Goal: Task Accomplishment & Management: Manage account settings

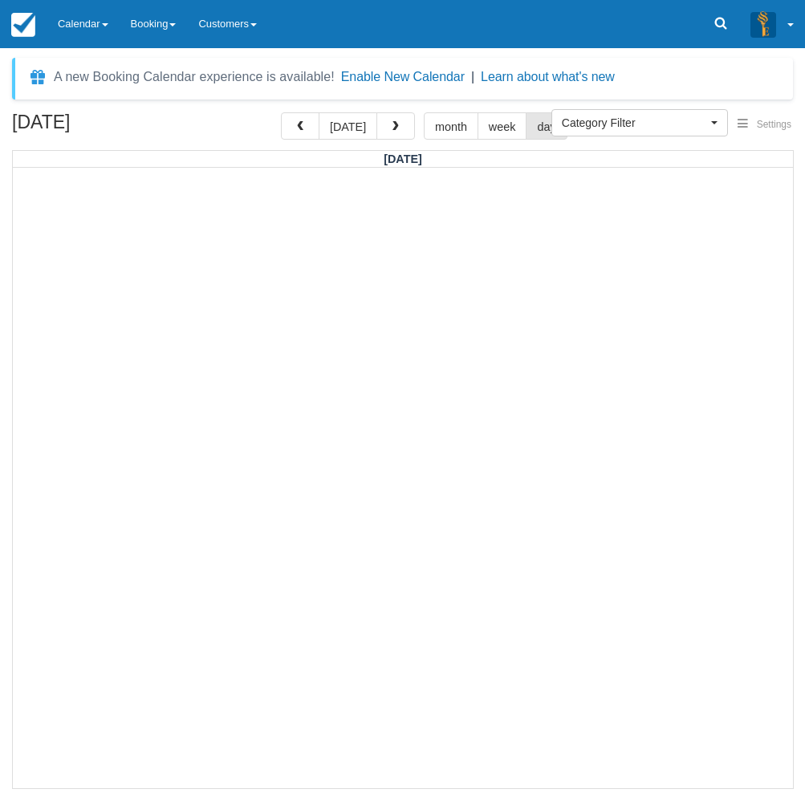
select select
click at [92, 25] on link "Calendar" at bounding box center [83, 24] width 73 height 48
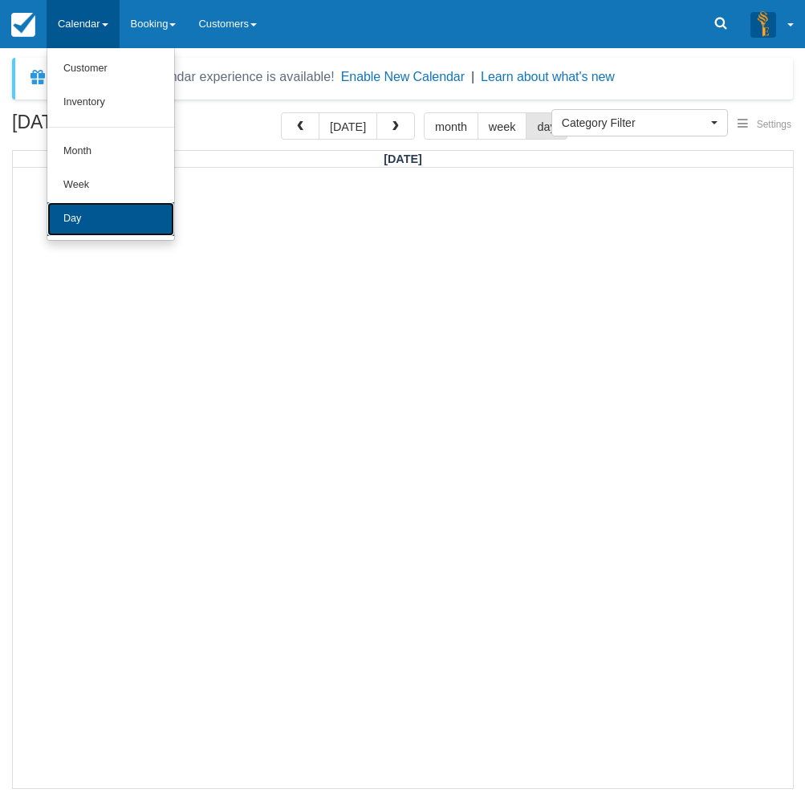
click at [82, 230] on link "Day" at bounding box center [110, 219] width 127 height 34
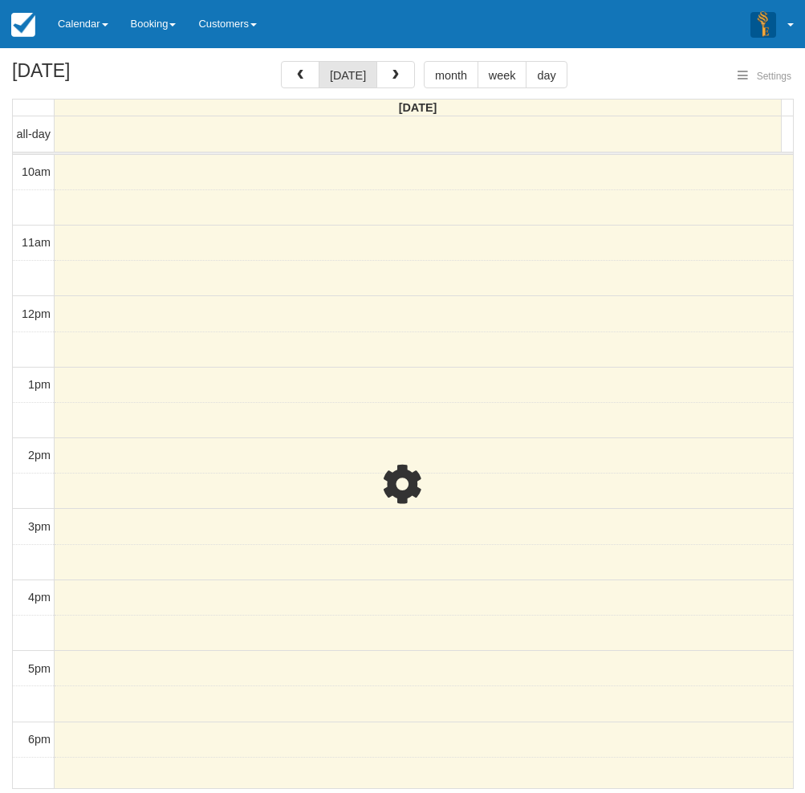
select select
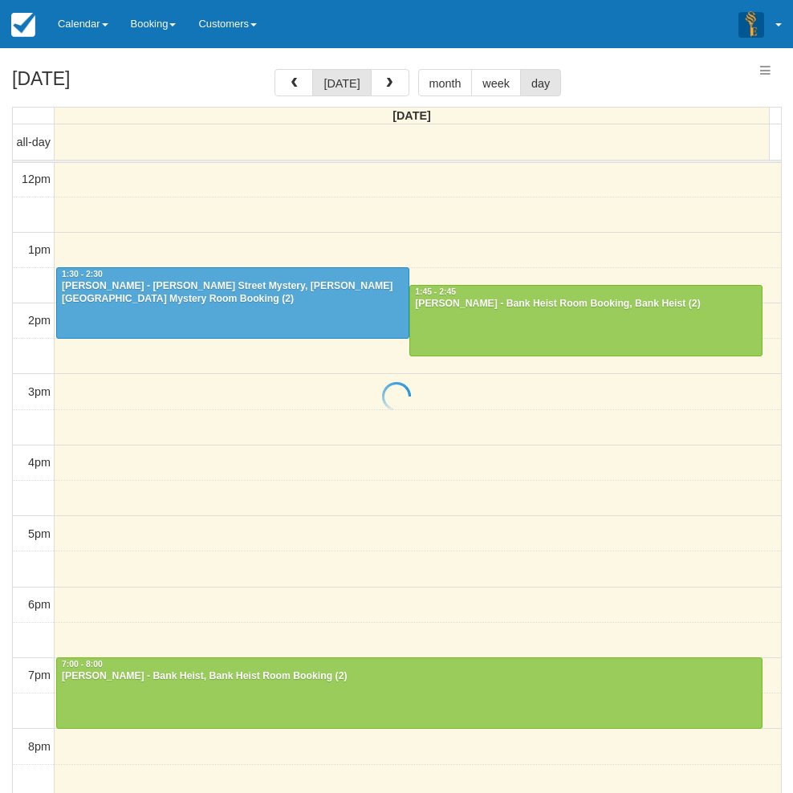
select select
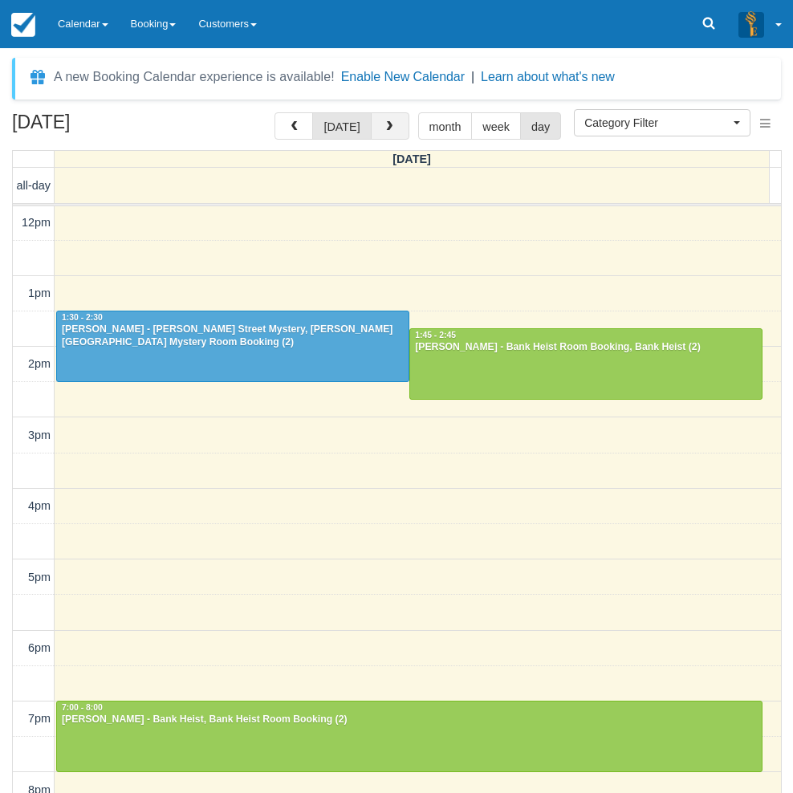
click at [388, 123] on span "button" at bounding box center [389, 126] width 11 height 11
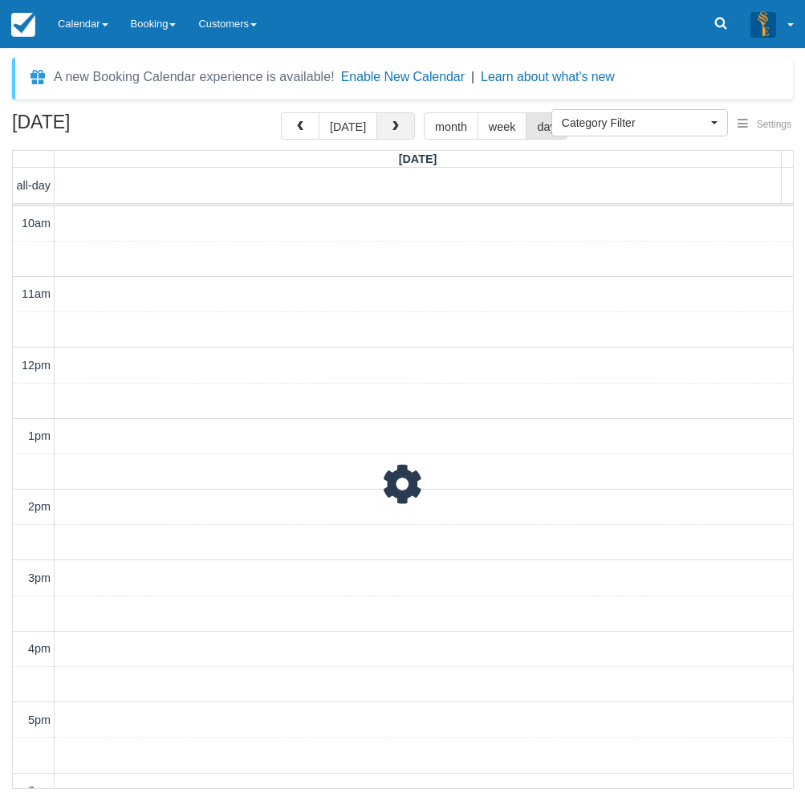
scroll to position [143, 0]
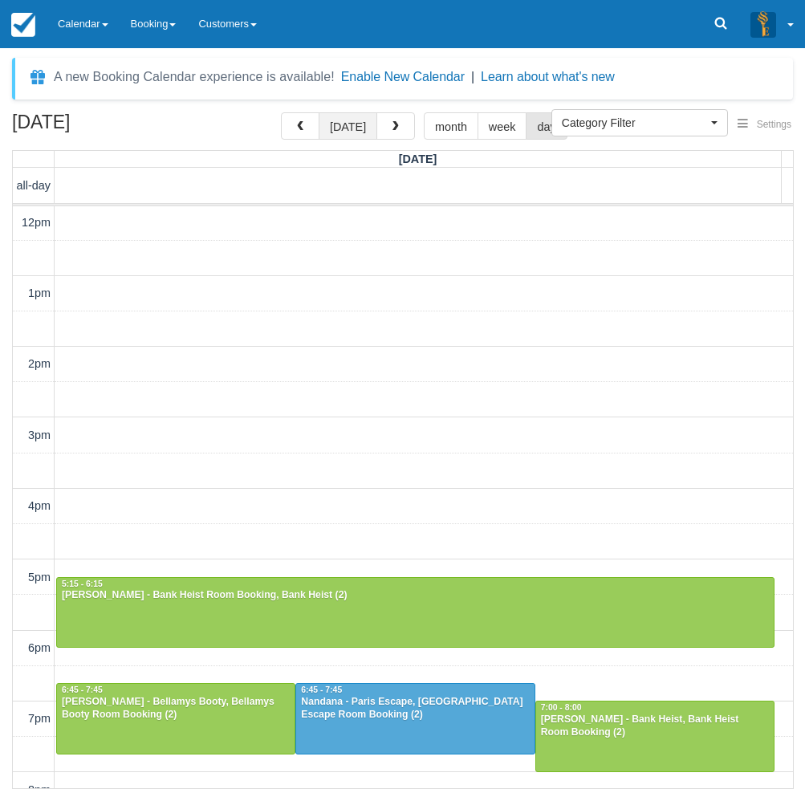
click at [340, 129] on button "[DATE]" at bounding box center [348, 125] width 59 height 27
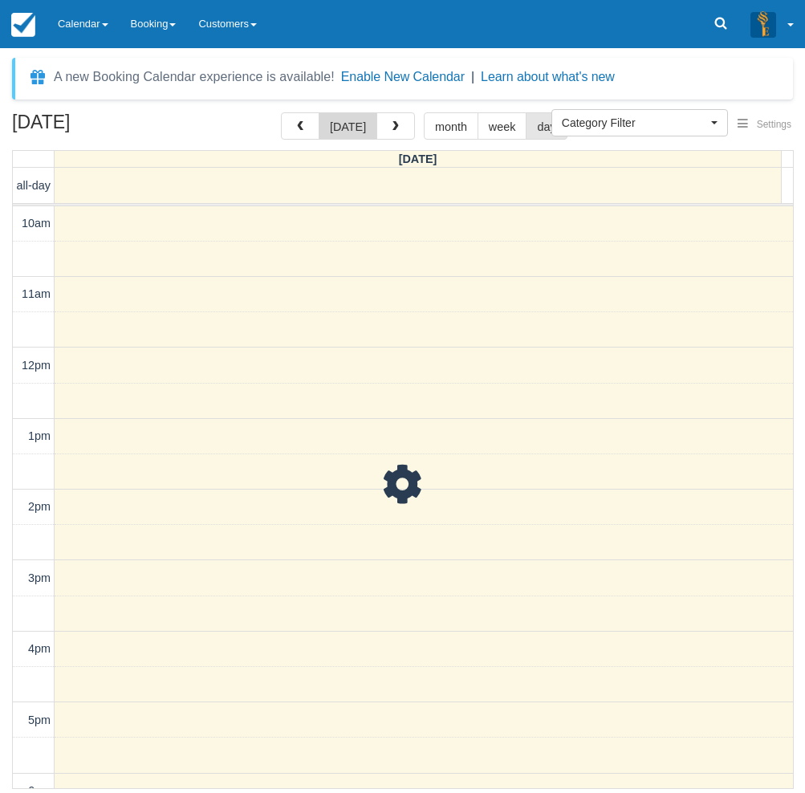
scroll to position [143, 0]
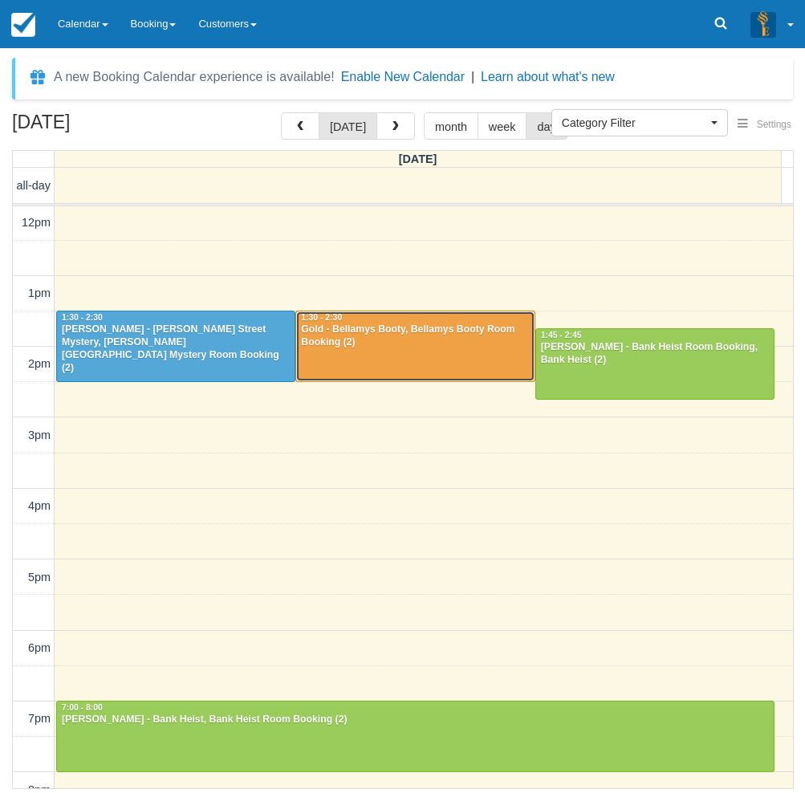
click at [404, 353] on div at bounding box center [415, 346] width 238 height 69
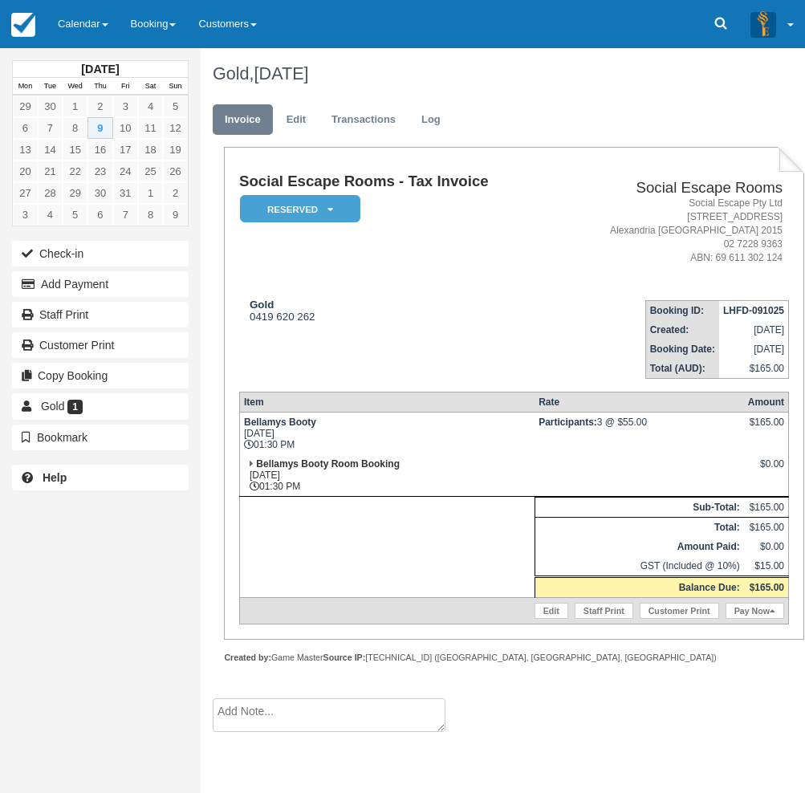
click at [9, 536] on div "October 2025 Mon Tue Wed Thu Fri Sat Sun 29 30 1 2 3 4 5 6 7 8 9 10 11 12 13 14…" at bounding box center [100, 396] width 201 height 793
click at [82, 17] on link "Calendar" at bounding box center [83, 24] width 73 height 48
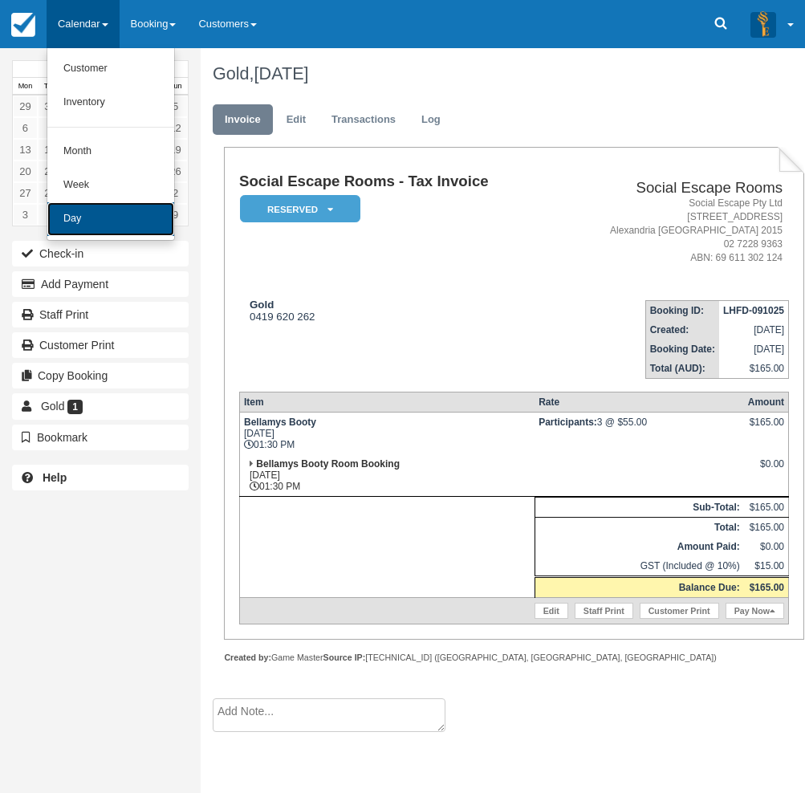
click at [95, 218] on link "Day" at bounding box center [110, 219] width 127 height 34
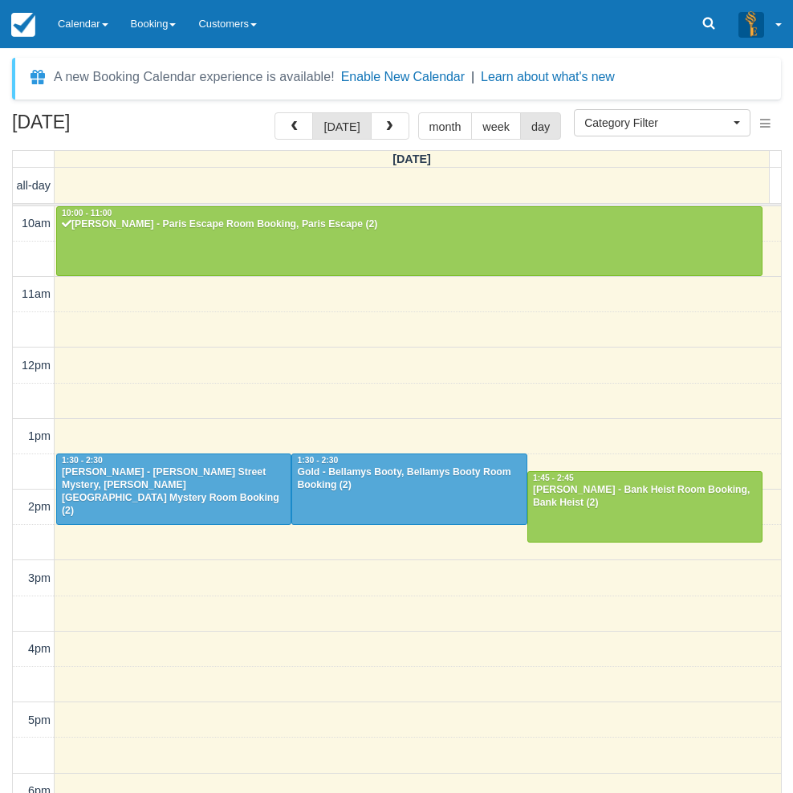
select select
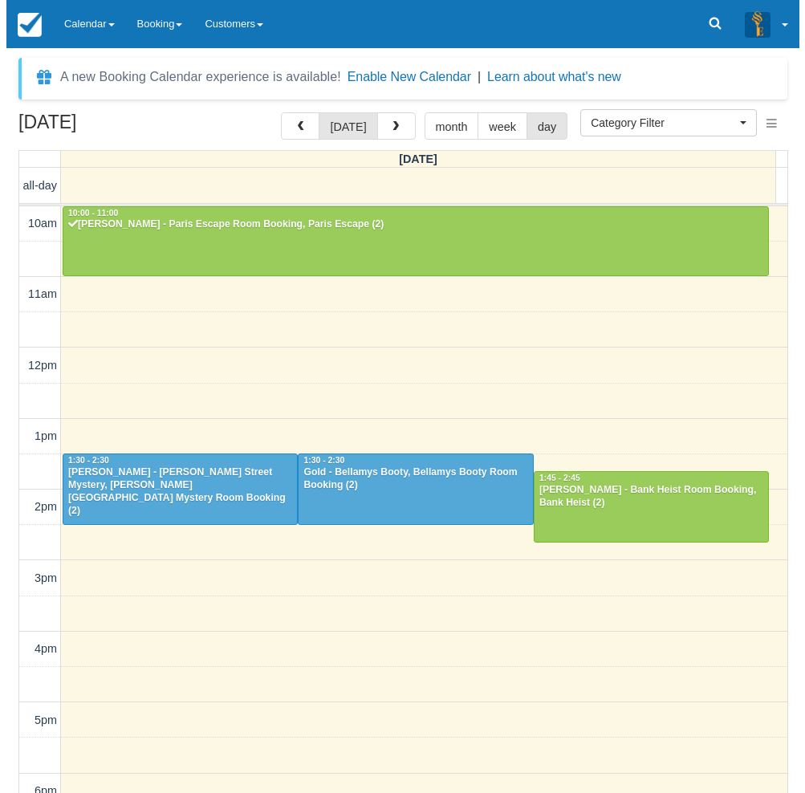
scroll to position [214, 0]
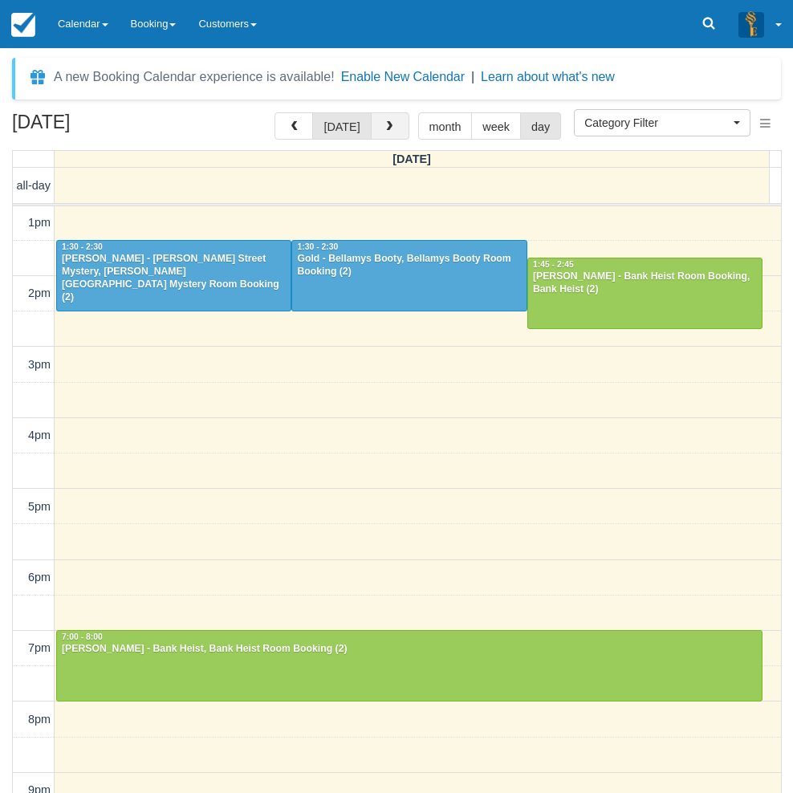
click at [388, 132] on span "button" at bounding box center [389, 126] width 11 height 11
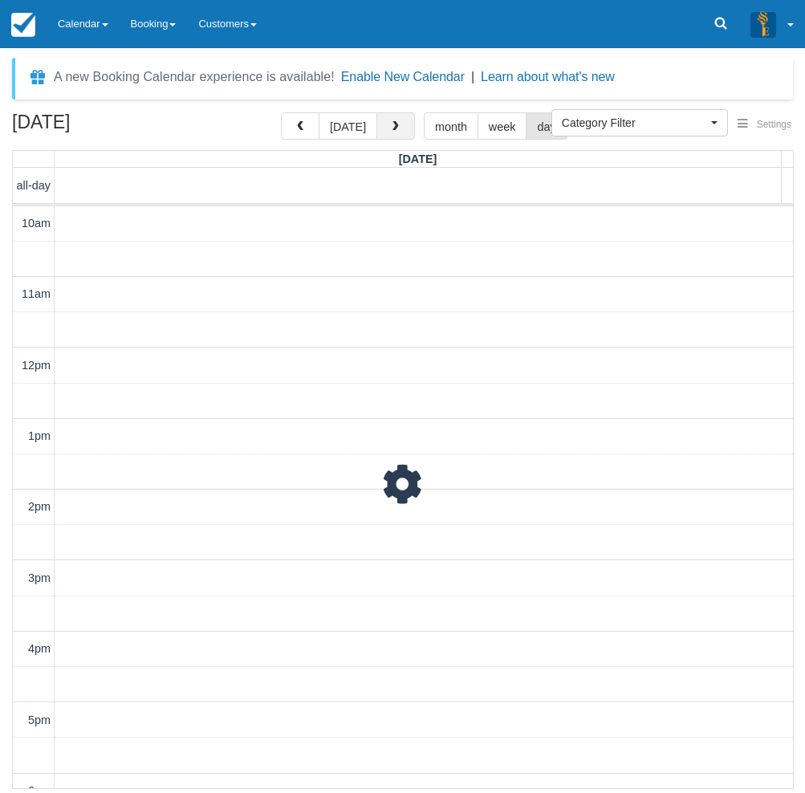
scroll to position [214, 0]
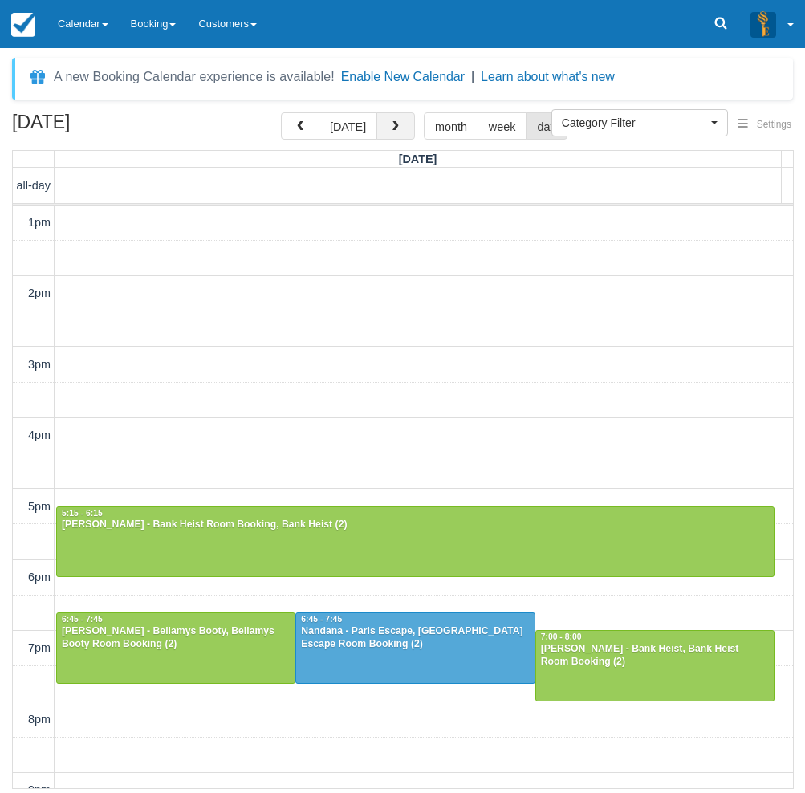
click at [390, 132] on span "button" at bounding box center [395, 126] width 11 height 11
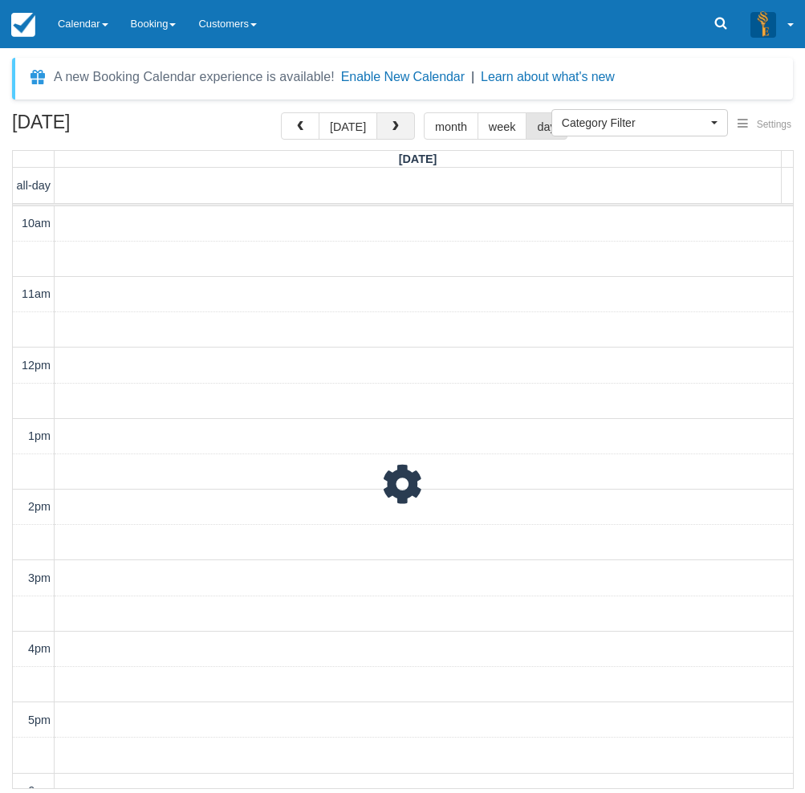
scroll to position [214, 0]
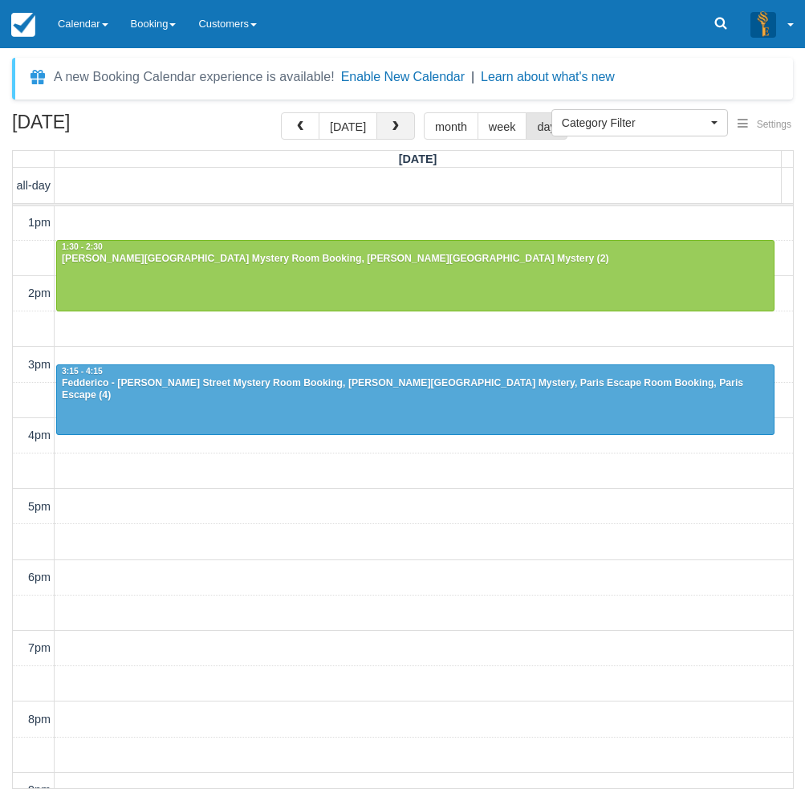
click at [390, 132] on span "button" at bounding box center [395, 126] width 11 height 11
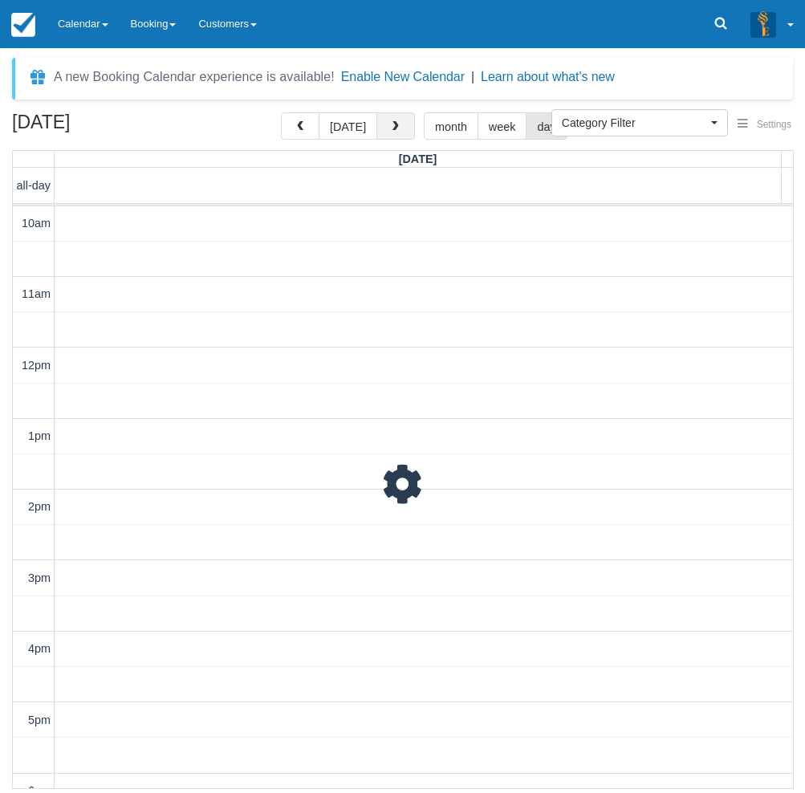
scroll to position [214, 0]
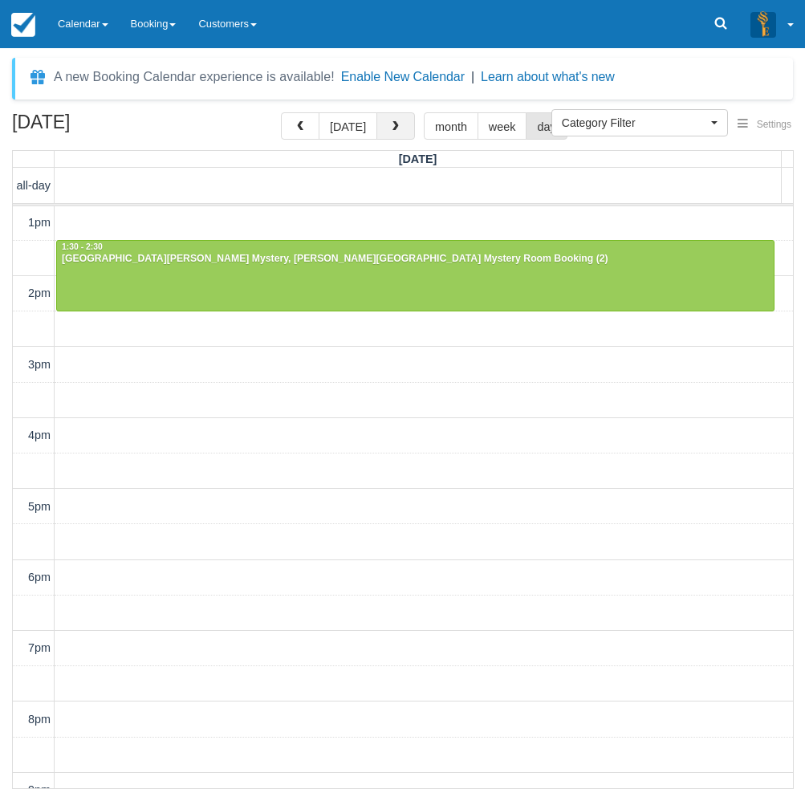
click at [390, 132] on span "button" at bounding box center [395, 126] width 11 height 11
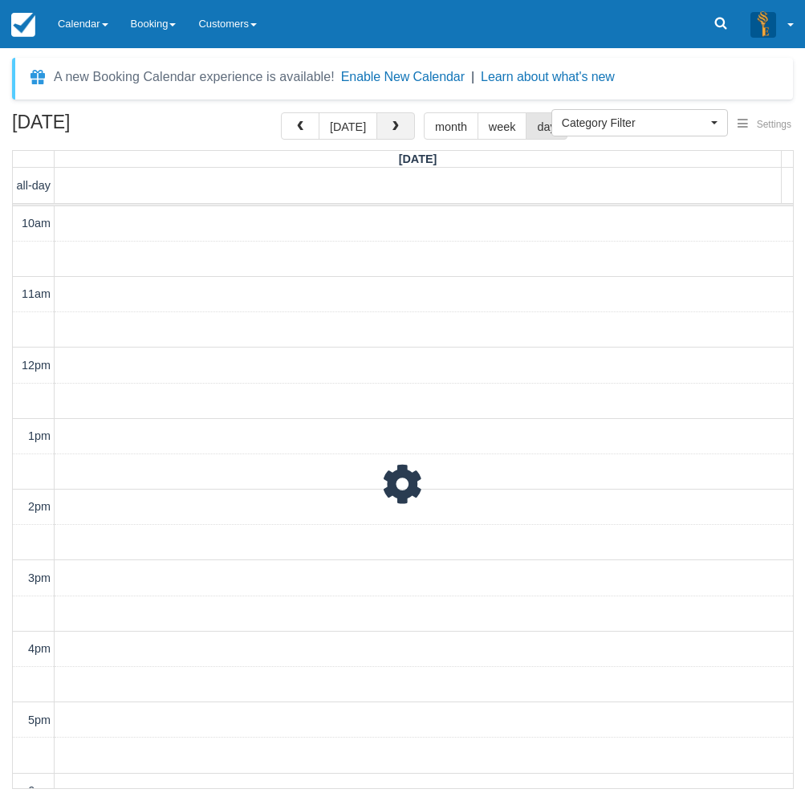
click at [390, 132] on span "button" at bounding box center [395, 126] width 11 height 11
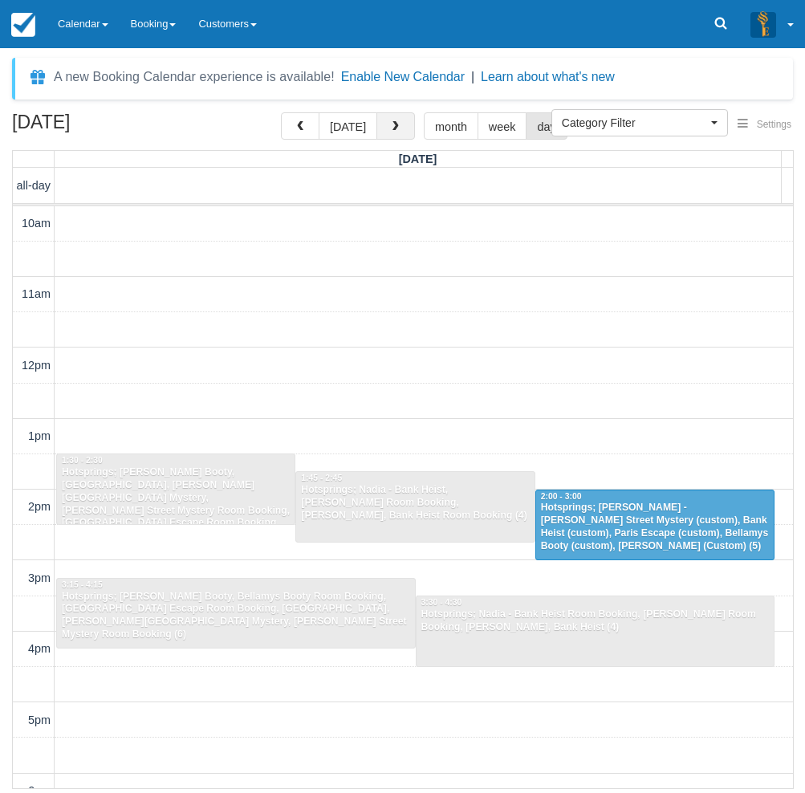
click at [390, 128] on span "button" at bounding box center [395, 126] width 11 height 11
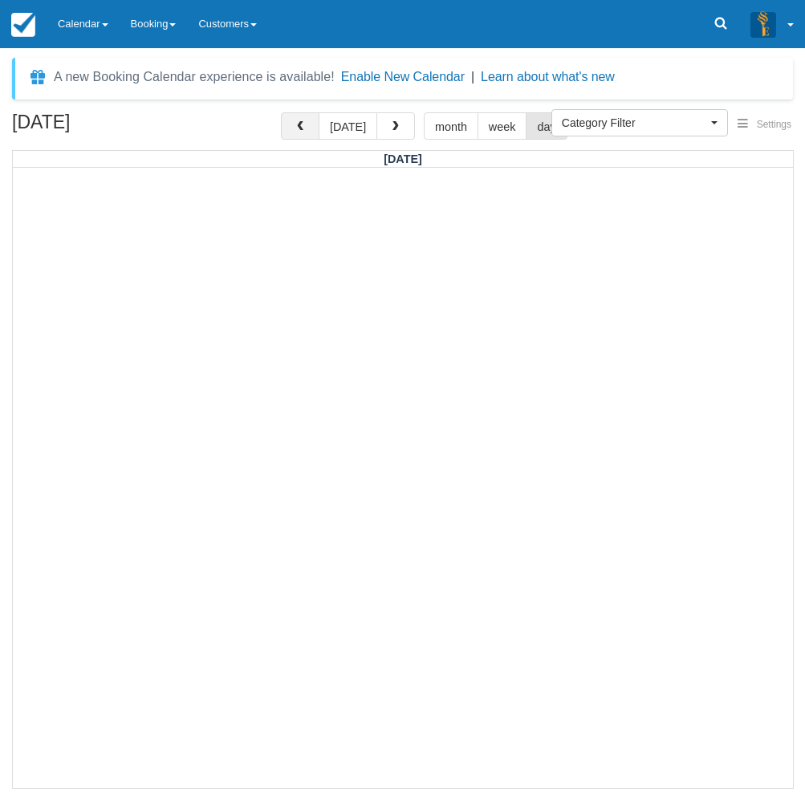
drag, startPoint x: 279, startPoint y: 124, endPoint x: 295, endPoint y: 131, distance: 16.9
click at [283, 125] on div "October 17, 2025 today month week day" at bounding box center [402, 129] width 781 height 35
click at [296, 128] on button "button" at bounding box center [300, 125] width 39 height 27
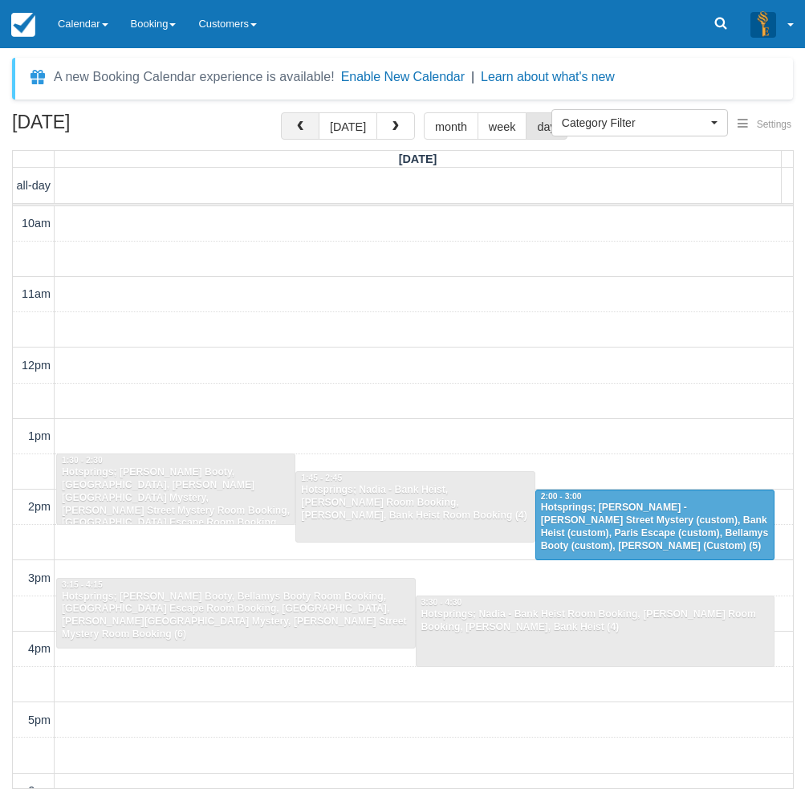
scroll to position [214, 0]
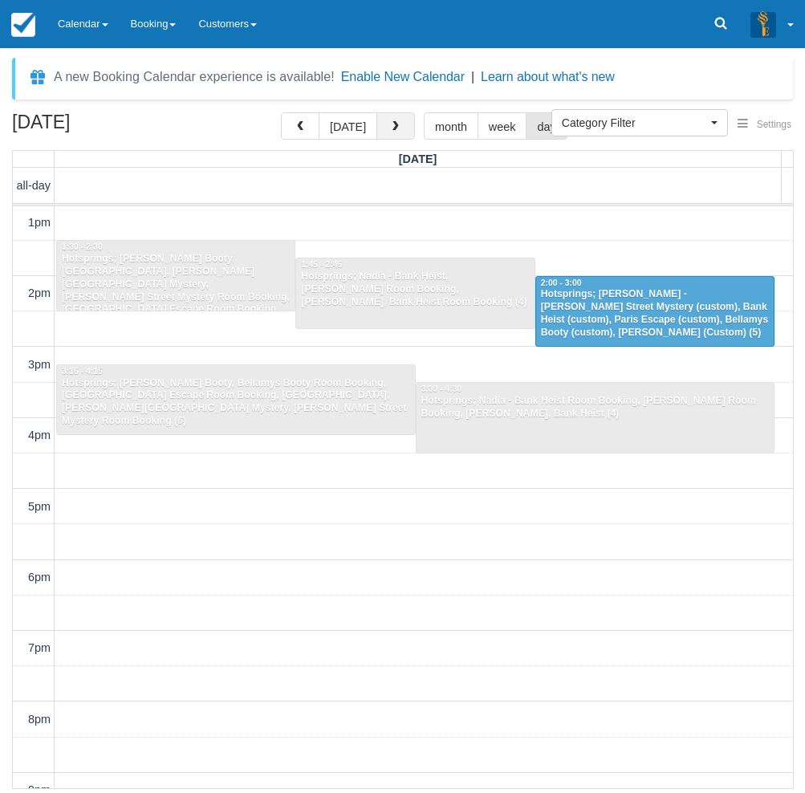
click at [390, 124] on span "button" at bounding box center [395, 126] width 11 height 11
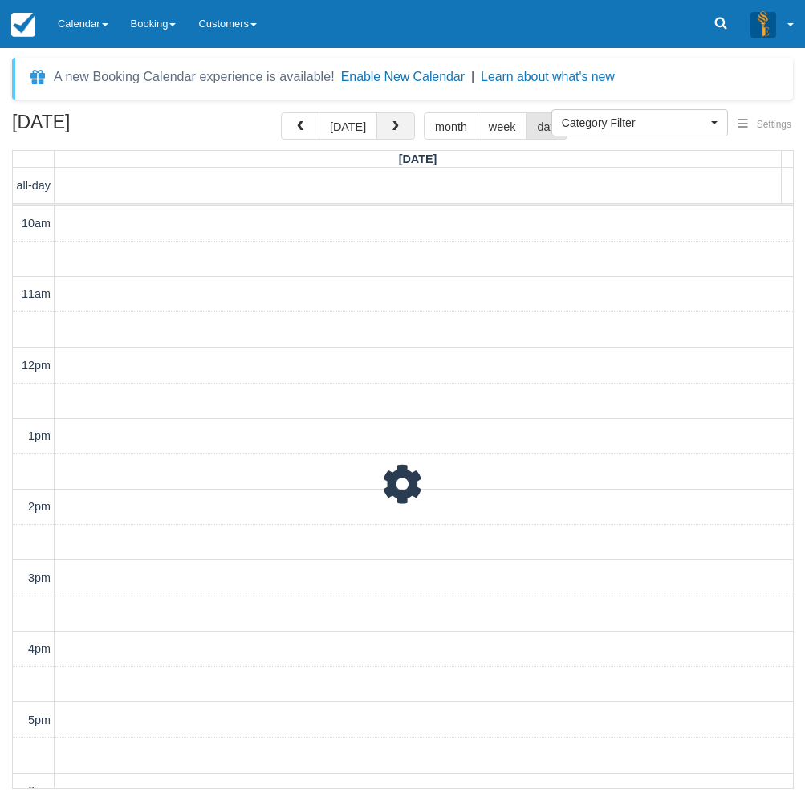
click at [390, 124] on span "button" at bounding box center [395, 126] width 11 height 11
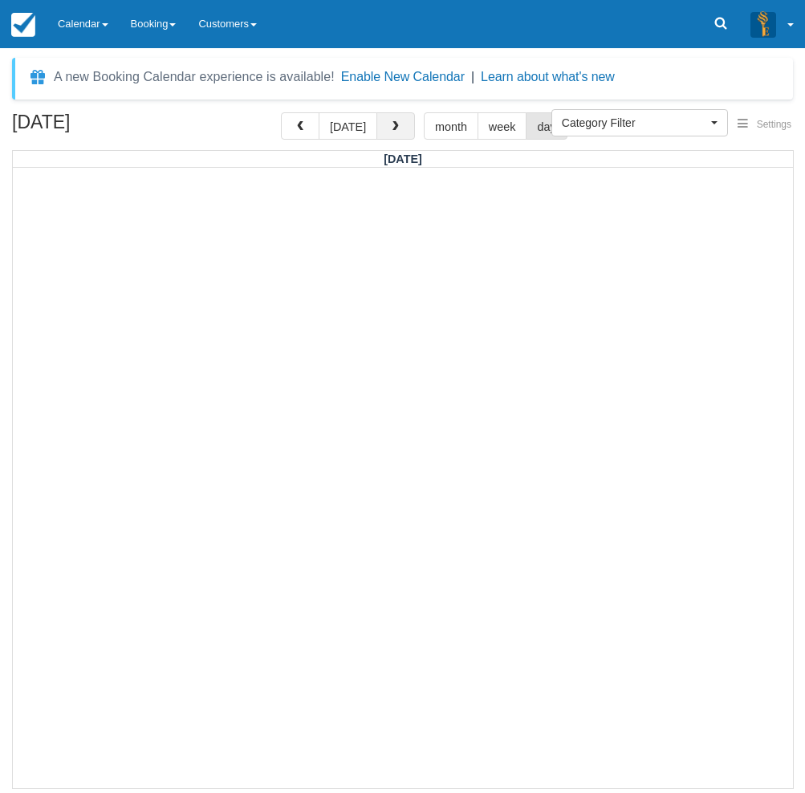
click at [390, 124] on span "button" at bounding box center [395, 126] width 11 height 11
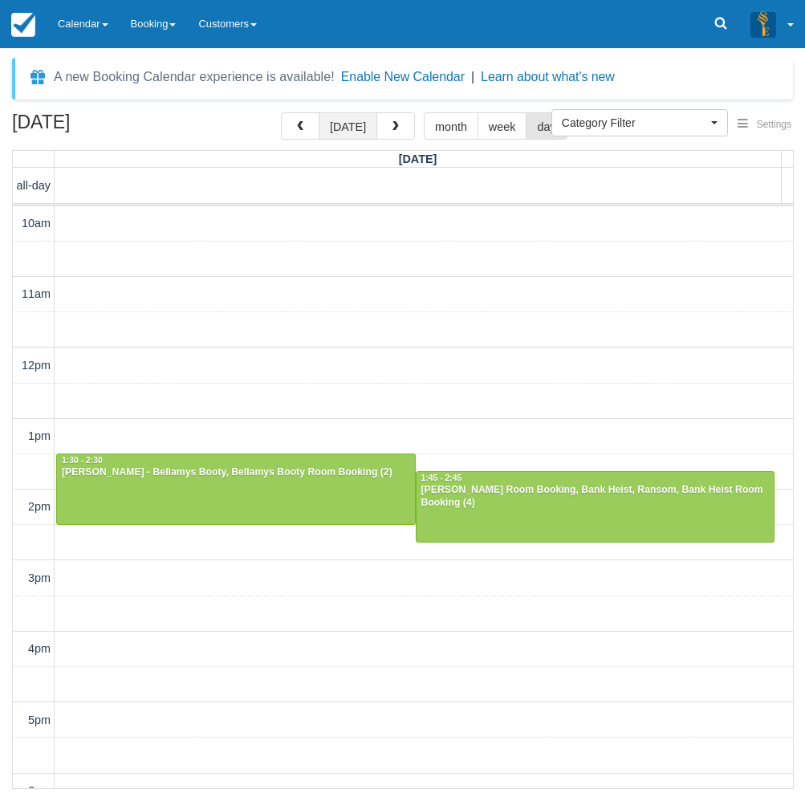
click at [341, 127] on button "[DATE]" at bounding box center [348, 125] width 59 height 27
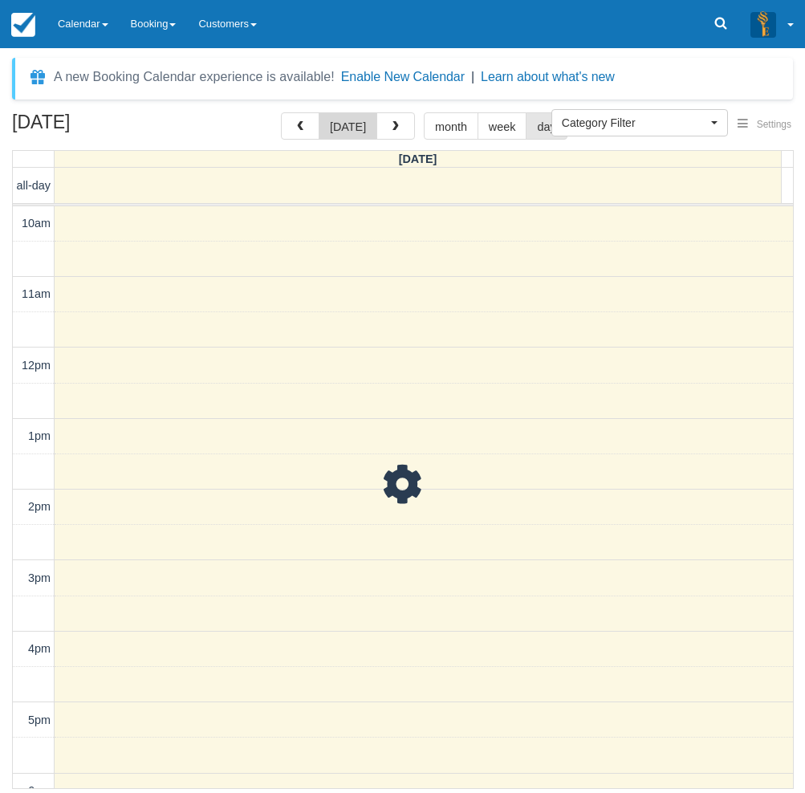
scroll to position [214, 0]
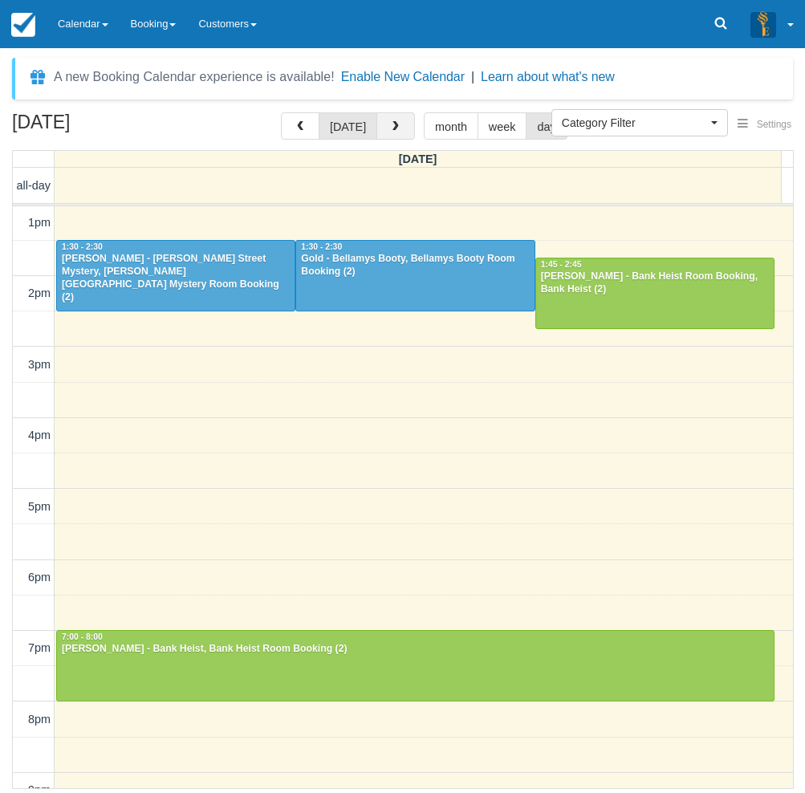
click at [385, 128] on button "button" at bounding box center [396, 125] width 39 height 27
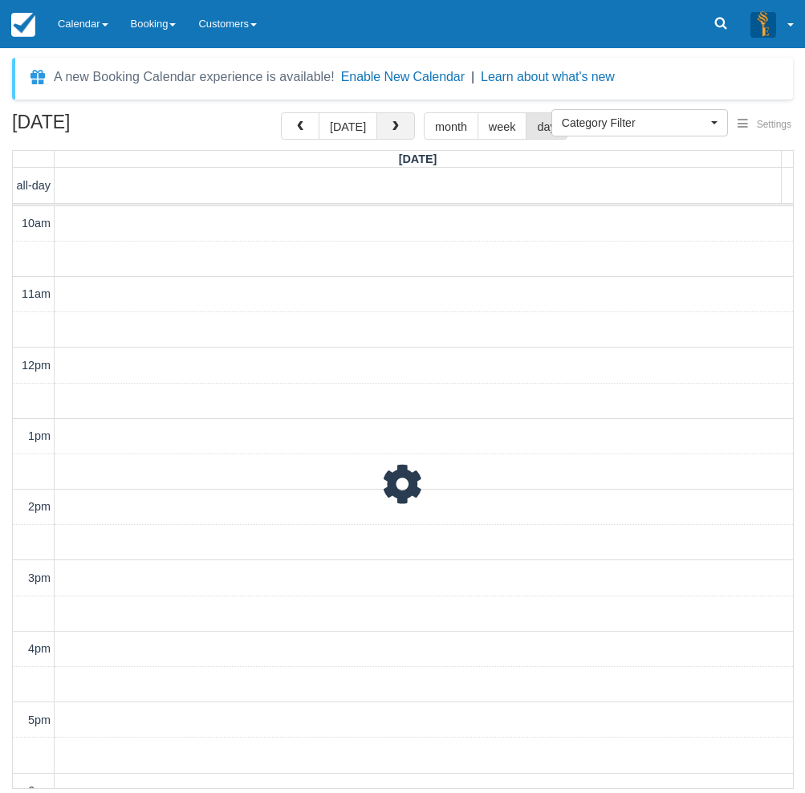
scroll to position [214, 0]
click at [385, 128] on button "button" at bounding box center [396, 125] width 39 height 27
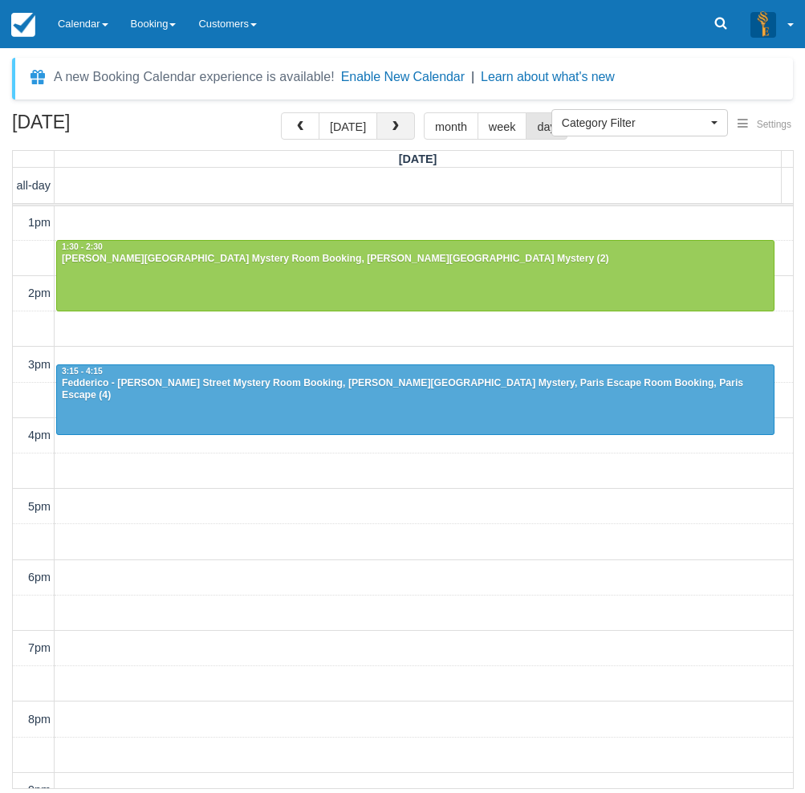
click at [385, 128] on button "button" at bounding box center [396, 125] width 39 height 27
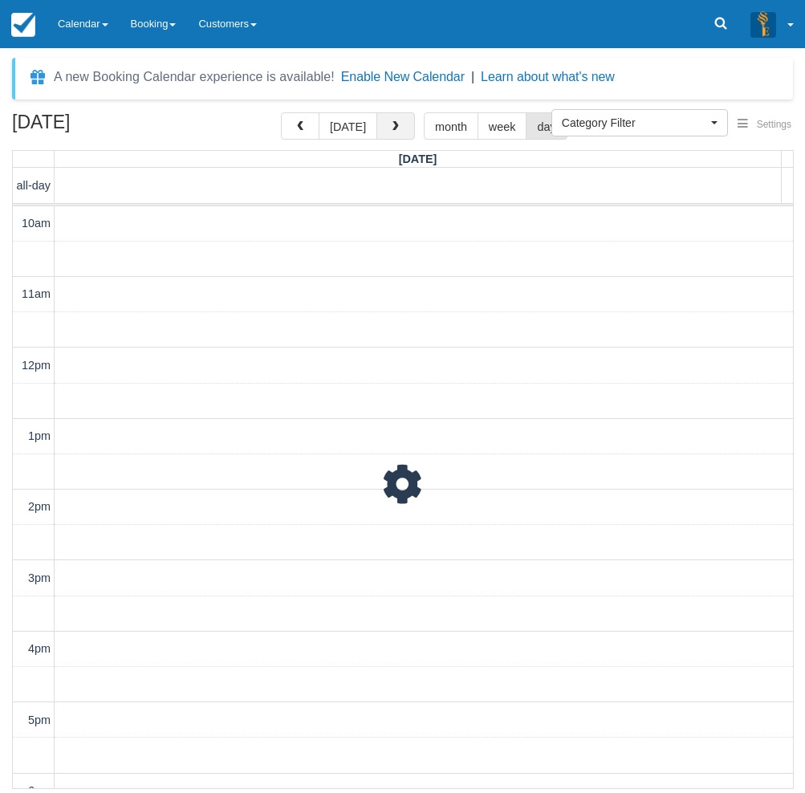
click at [385, 128] on button "button" at bounding box center [396, 125] width 39 height 27
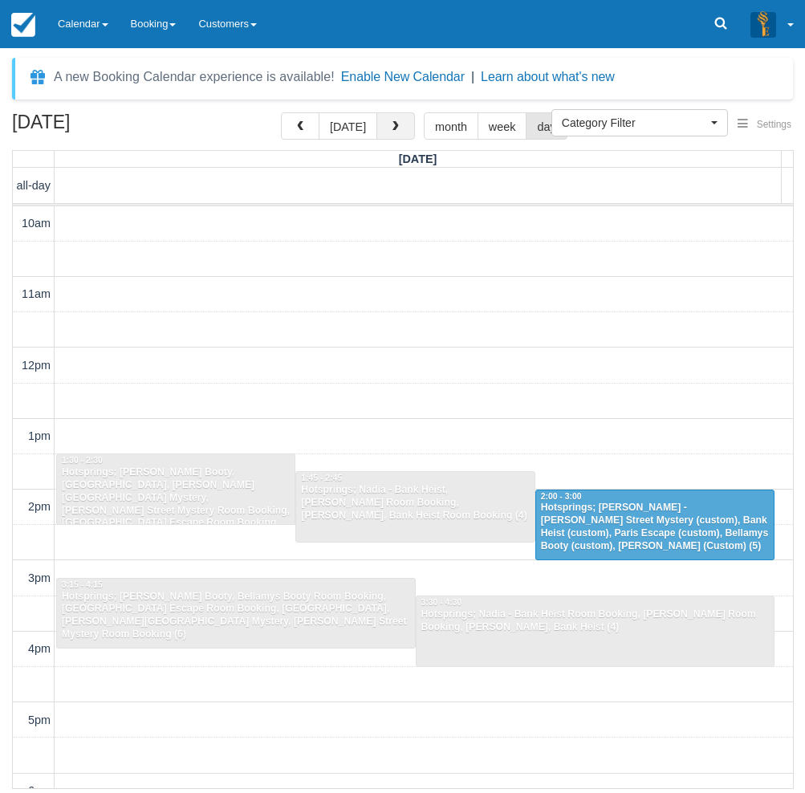
click at [385, 128] on button "button" at bounding box center [396, 125] width 39 height 27
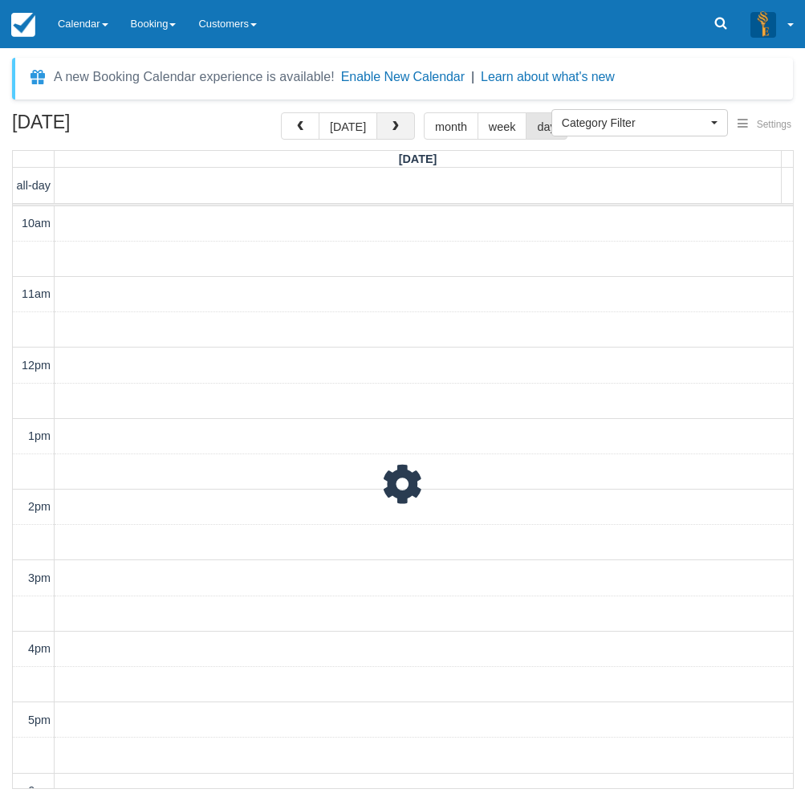
click at [385, 128] on button "button" at bounding box center [396, 125] width 39 height 27
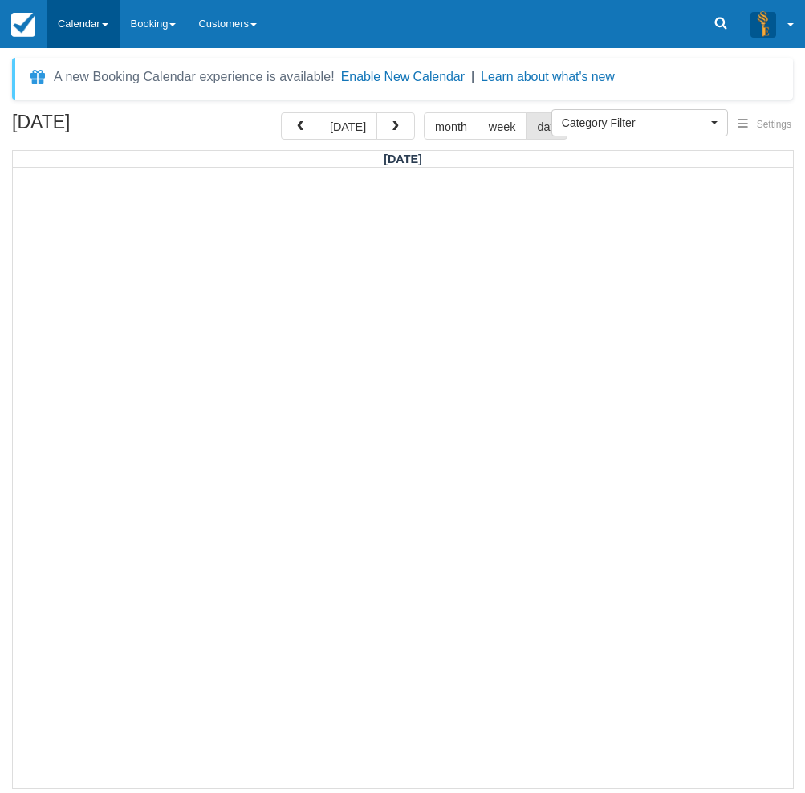
click at [88, 21] on link "Calendar" at bounding box center [83, 24] width 73 height 48
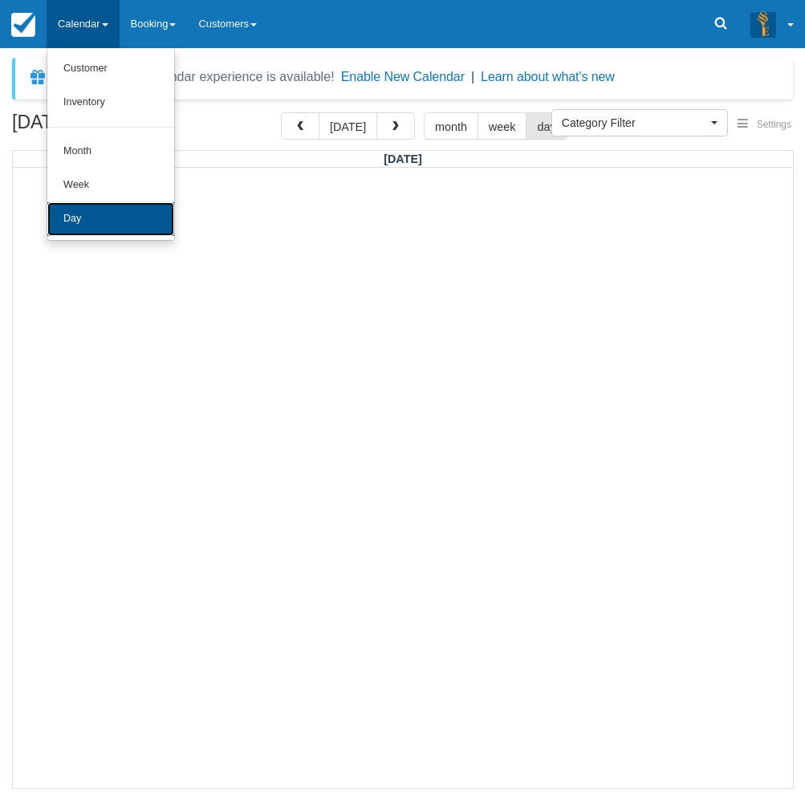
click at [81, 216] on link "Day" at bounding box center [110, 219] width 127 height 34
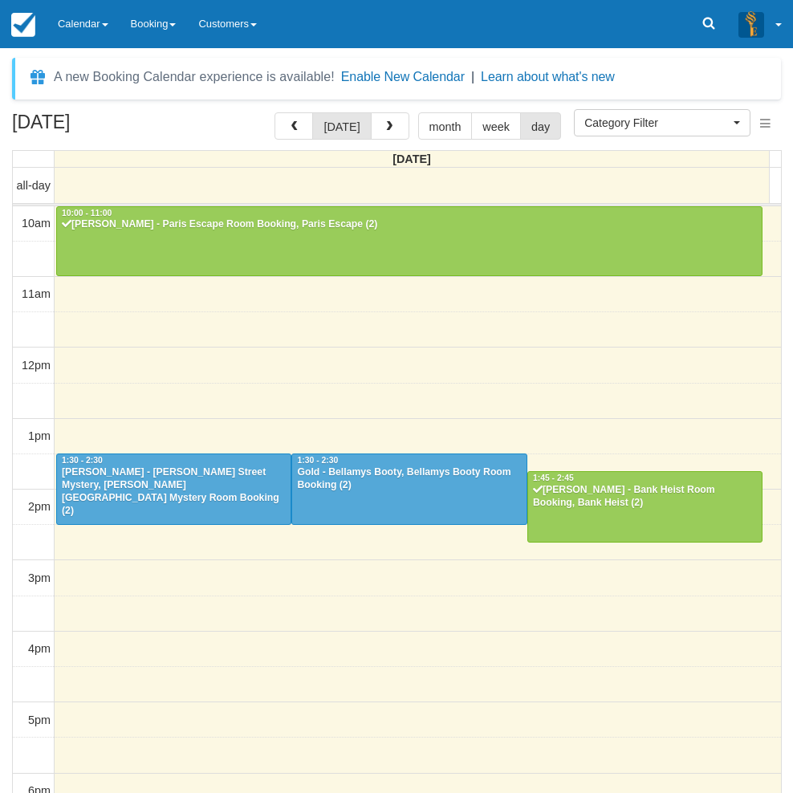
select select
